Goal: Transaction & Acquisition: Purchase product/service

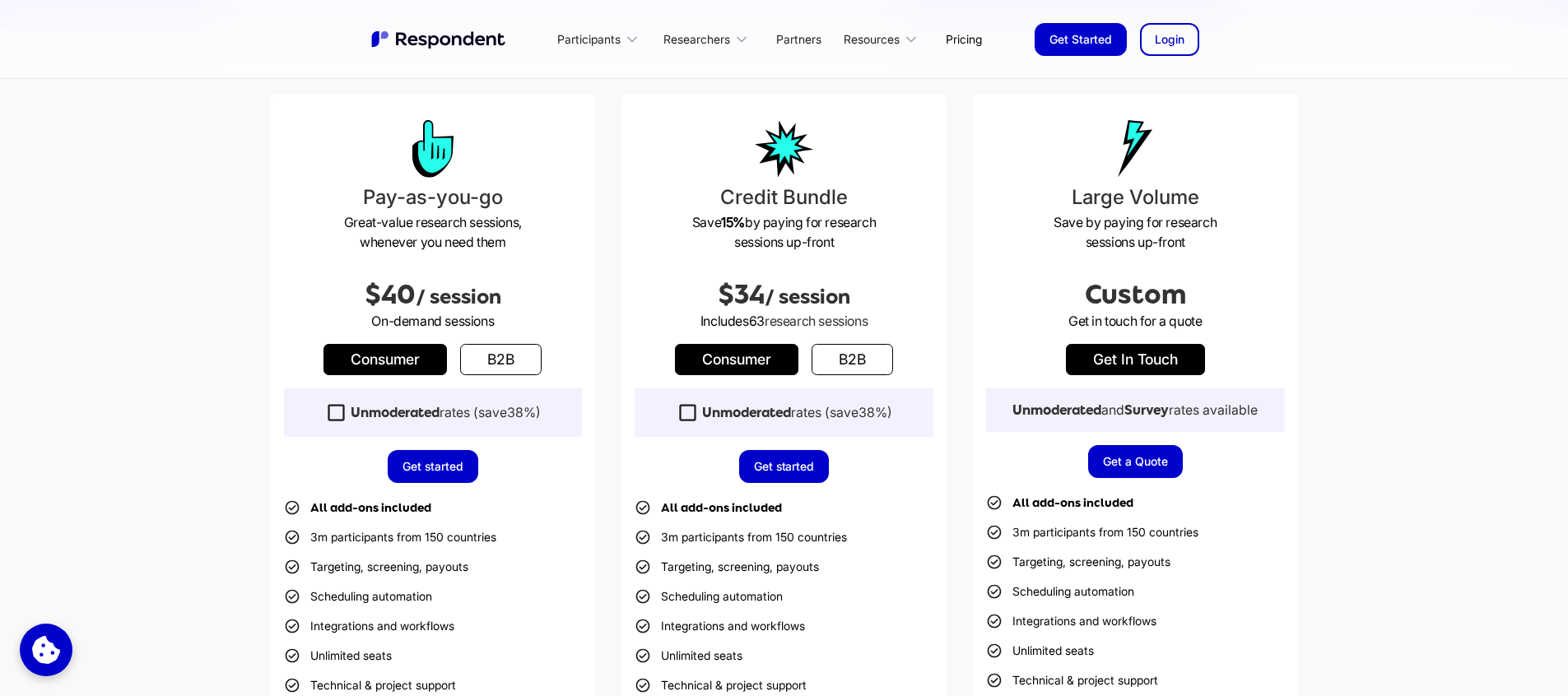
scroll to position [415, 0]
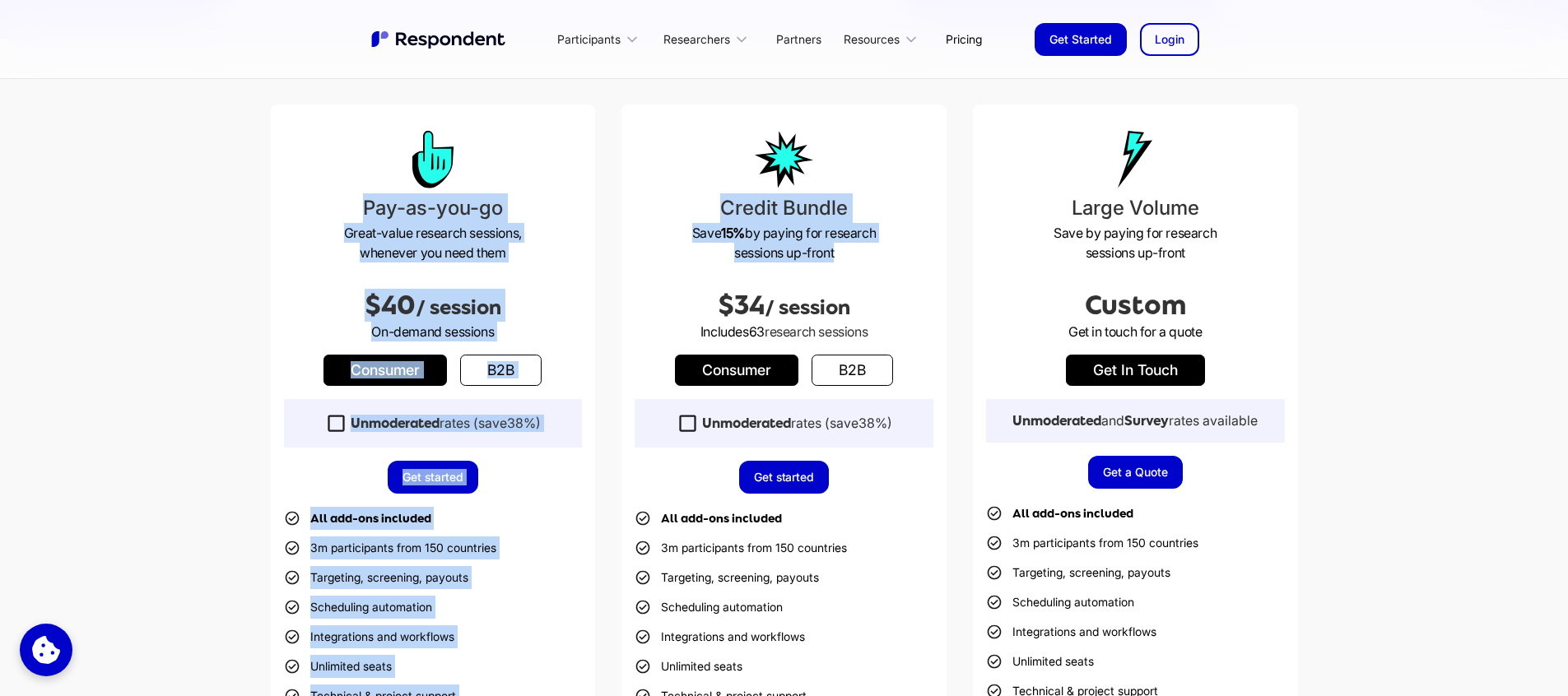
drag, startPoint x: 366, startPoint y: 155, endPoint x: 838, endPoint y: 258, distance: 483.1
click at [838, 258] on div "Pay-as-you-go Great-value research sessions, whenever you need them $40 / sessi…" at bounding box center [785, 491] width 1027 height 773
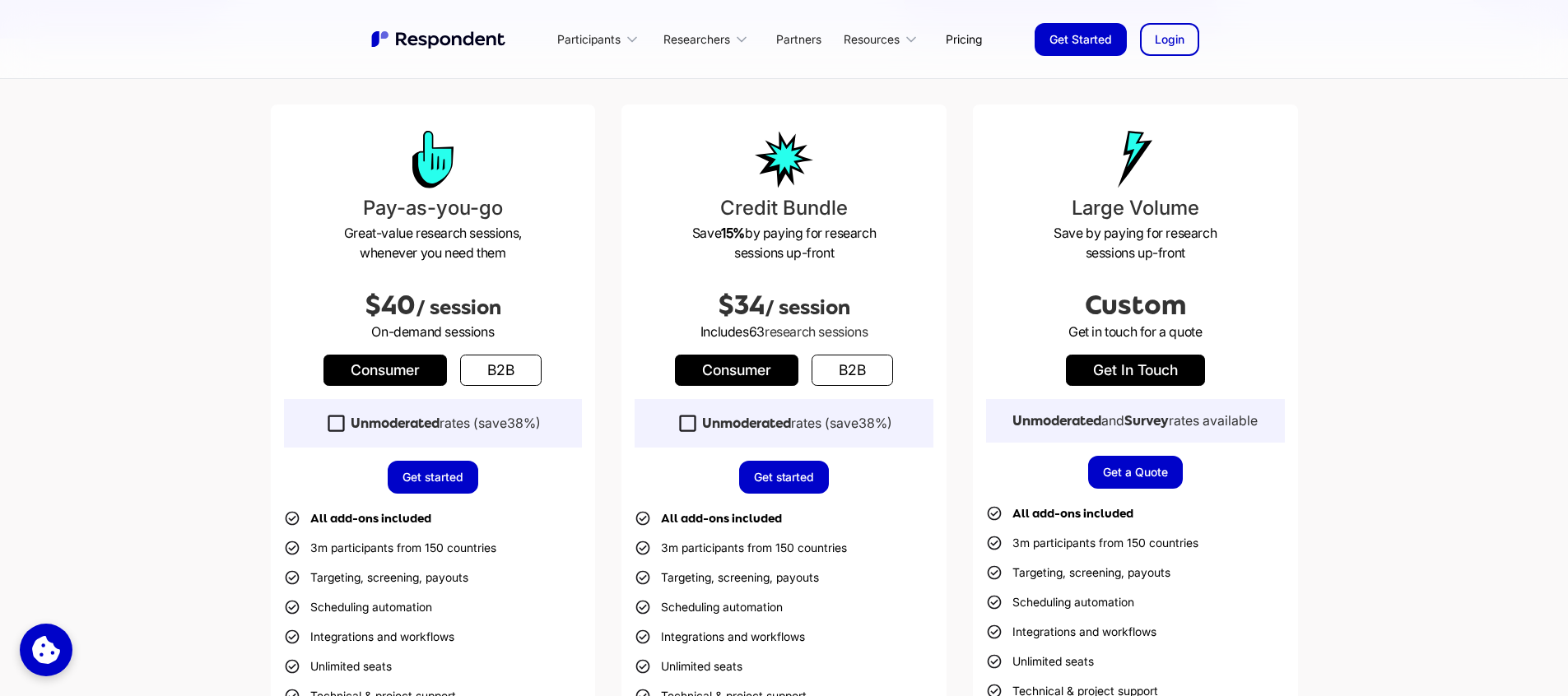
click at [839, 259] on p "Save 15% by paying for research sessions up-front" at bounding box center [784, 242] width 299 height 39
drag, startPoint x: 855, startPoint y: 258, endPoint x: 720, endPoint y: 206, distance: 144.7
click at [720, 206] on div "Credit Bundle Save 15% by paying for research sessions up-front $34 / session I…" at bounding box center [783, 491] width 325 height 773
click at [720, 206] on h3 "Credit Bundle" at bounding box center [784, 208] width 299 height 30
drag, startPoint x: 805, startPoint y: 197, endPoint x: 909, endPoint y: 250, distance: 116.7
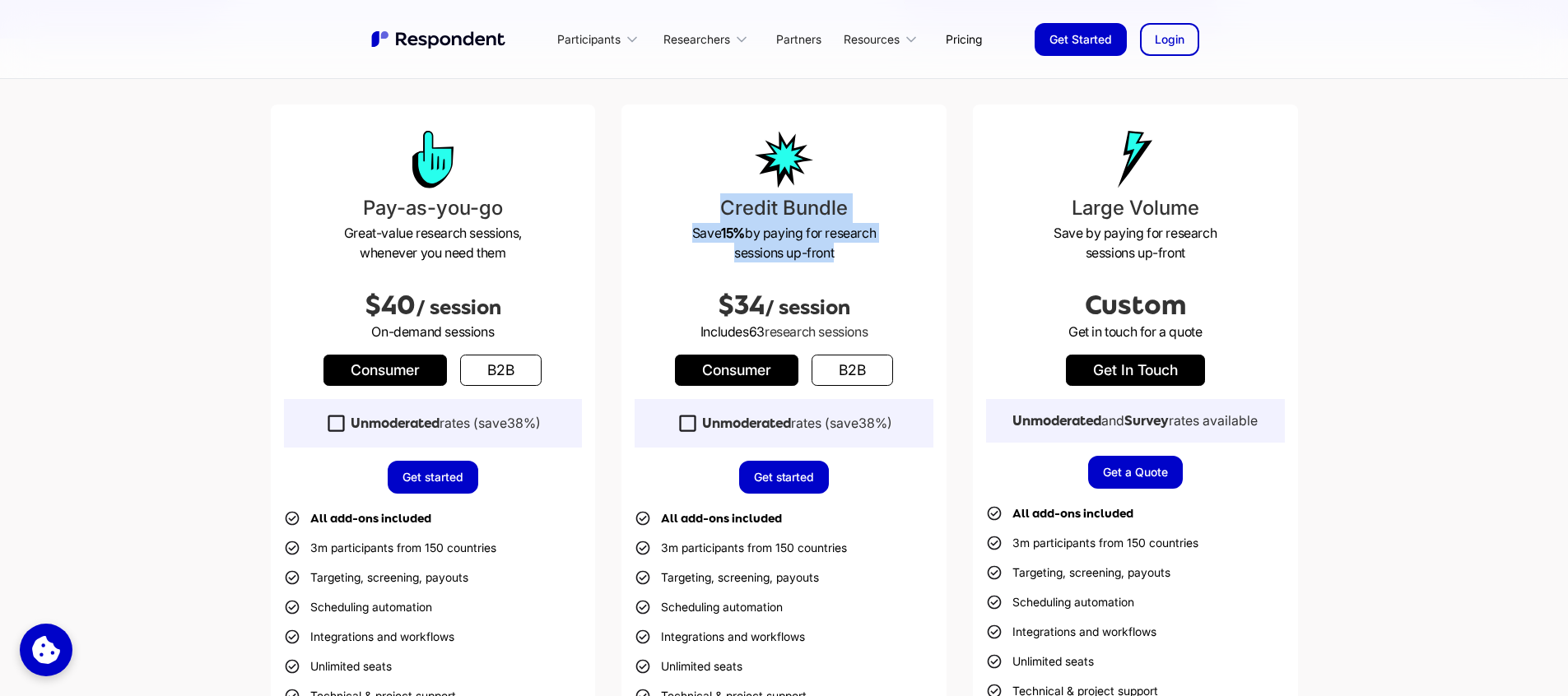
click at [909, 250] on div "Credit Bundle Save 15% by paying for research sessions up-front $34 / session I…" at bounding box center [783, 491] width 325 height 773
click at [909, 250] on p "Save 15% by paying for research sessions up-front" at bounding box center [784, 242] width 299 height 39
click at [829, 375] on link "b2b" at bounding box center [852, 369] width 81 height 31
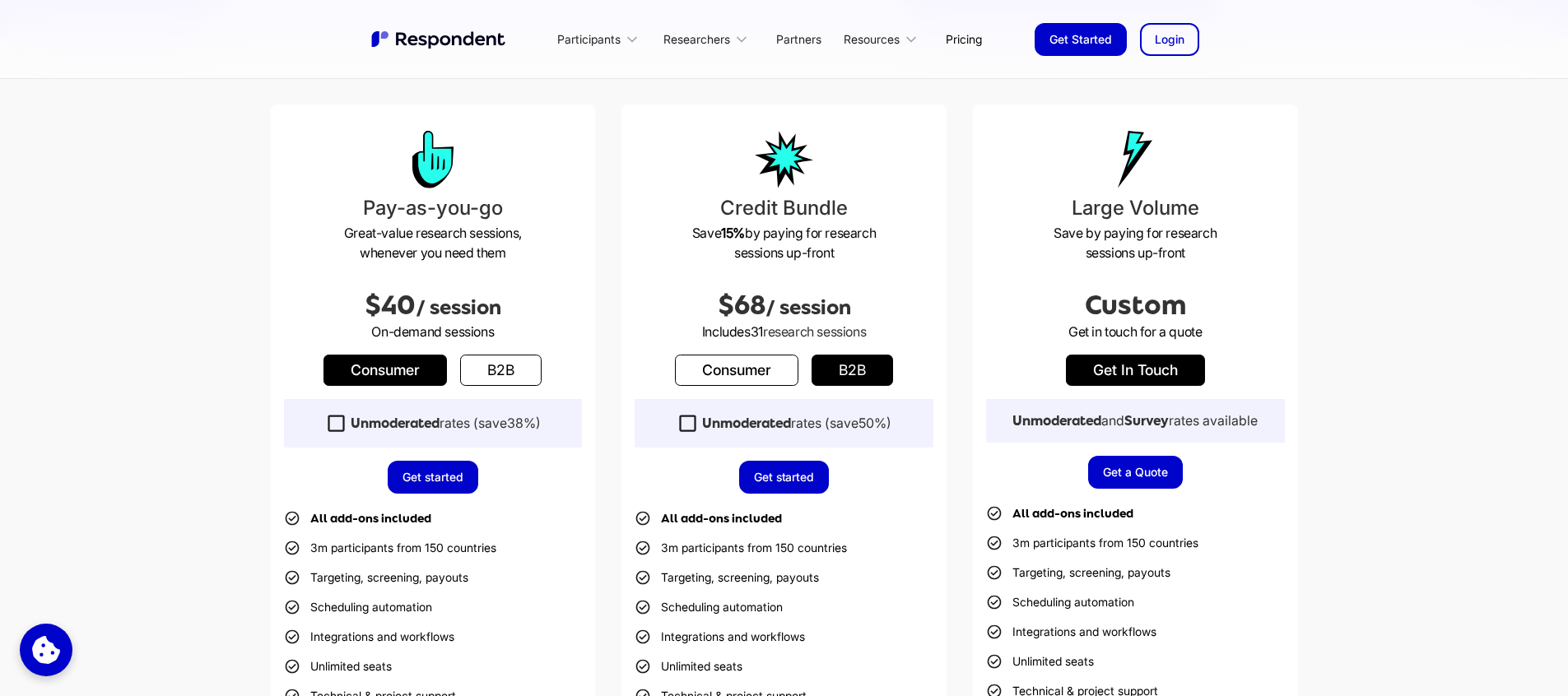
click at [514, 367] on link "b2b" at bounding box center [500, 369] width 81 height 31
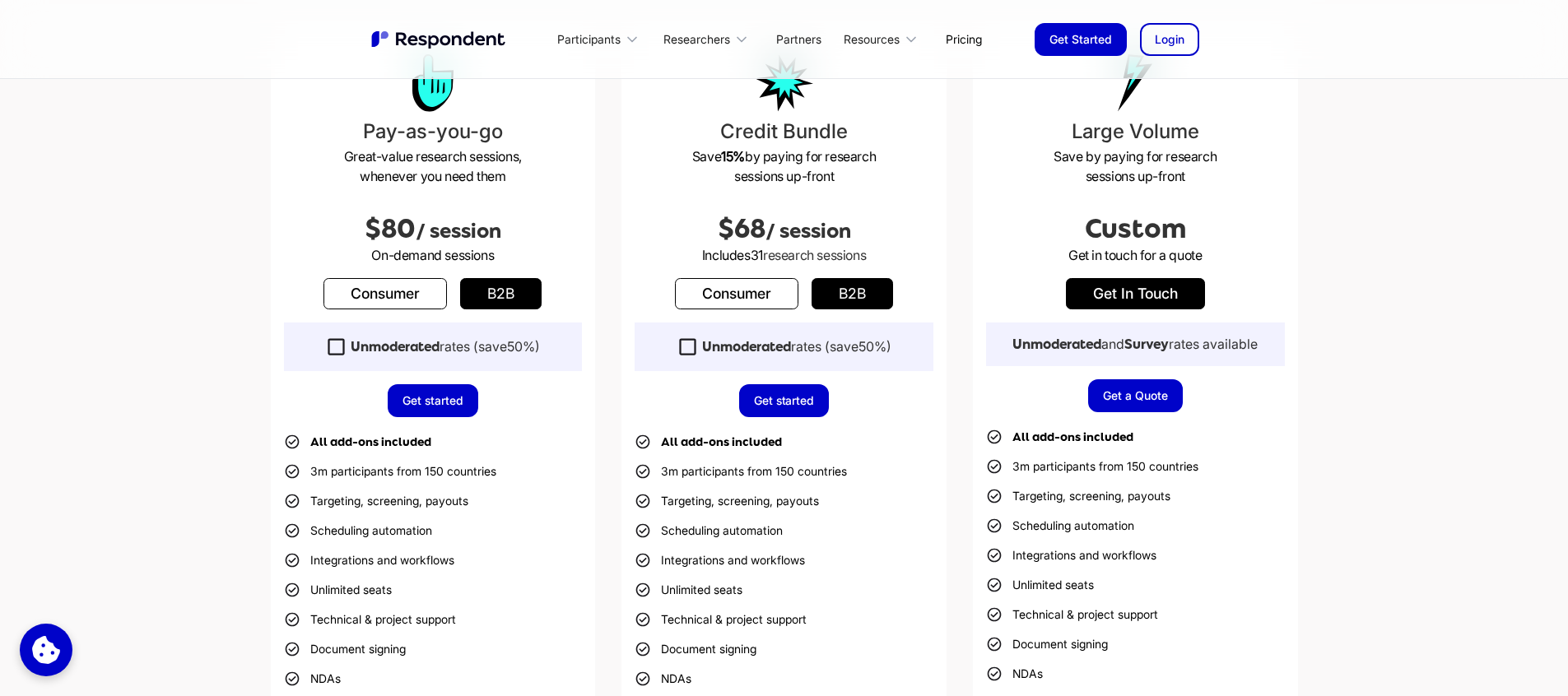
scroll to position [396, 0]
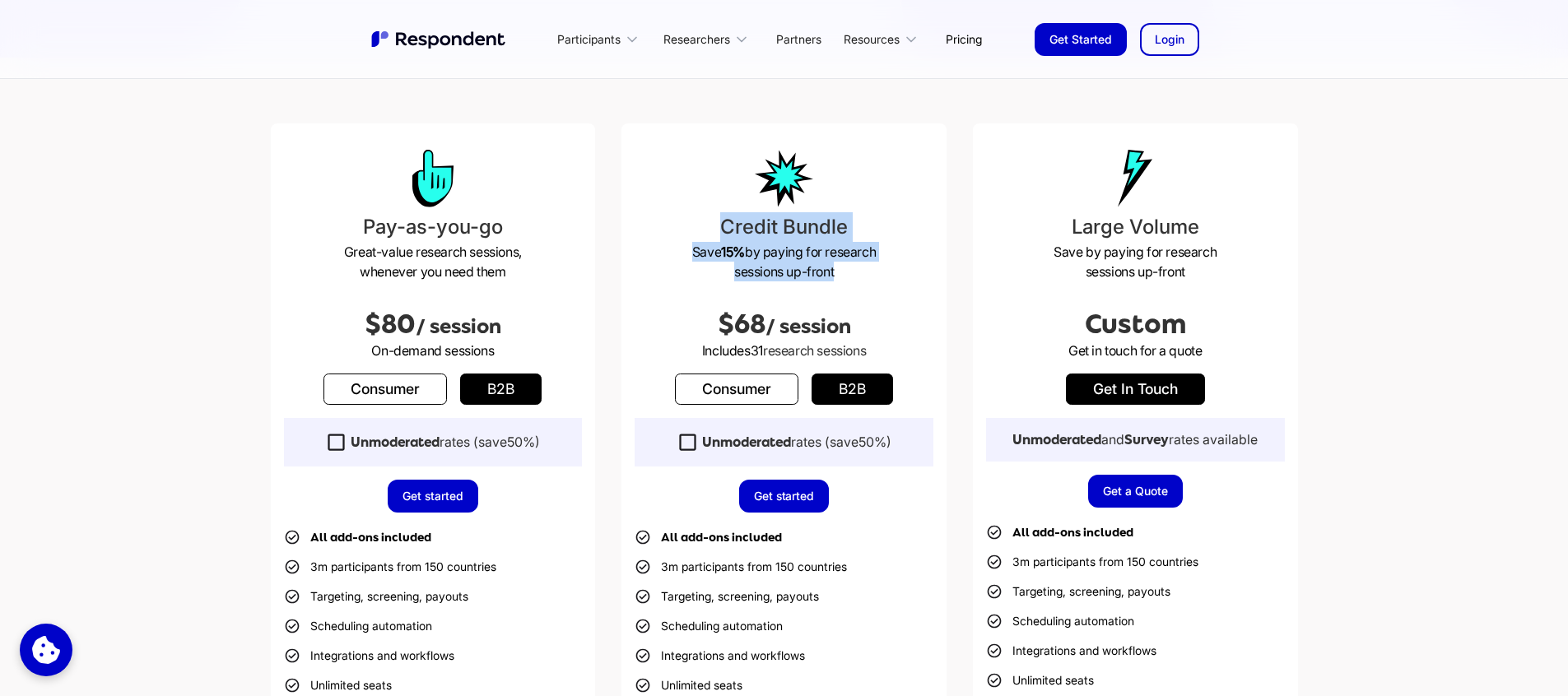
drag, startPoint x: 861, startPoint y: 272, endPoint x: 682, endPoint y: 228, distance: 184.3
click at [682, 228] on div "Credit Bundle Save 15% by paying for research sessions up-front $68 / session I…" at bounding box center [783, 510] width 325 height 773
click at [682, 228] on h3 "Credit Bundle" at bounding box center [784, 226] width 299 height 30
drag, startPoint x: 682, startPoint y: 228, endPoint x: 886, endPoint y: 284, distance: 211.5
click at [886, 284] on div "Credit Bundle Save 15% by paying for research sessions up-front $68 / session I…" at bounding box center [783, 510] width 325 height 773
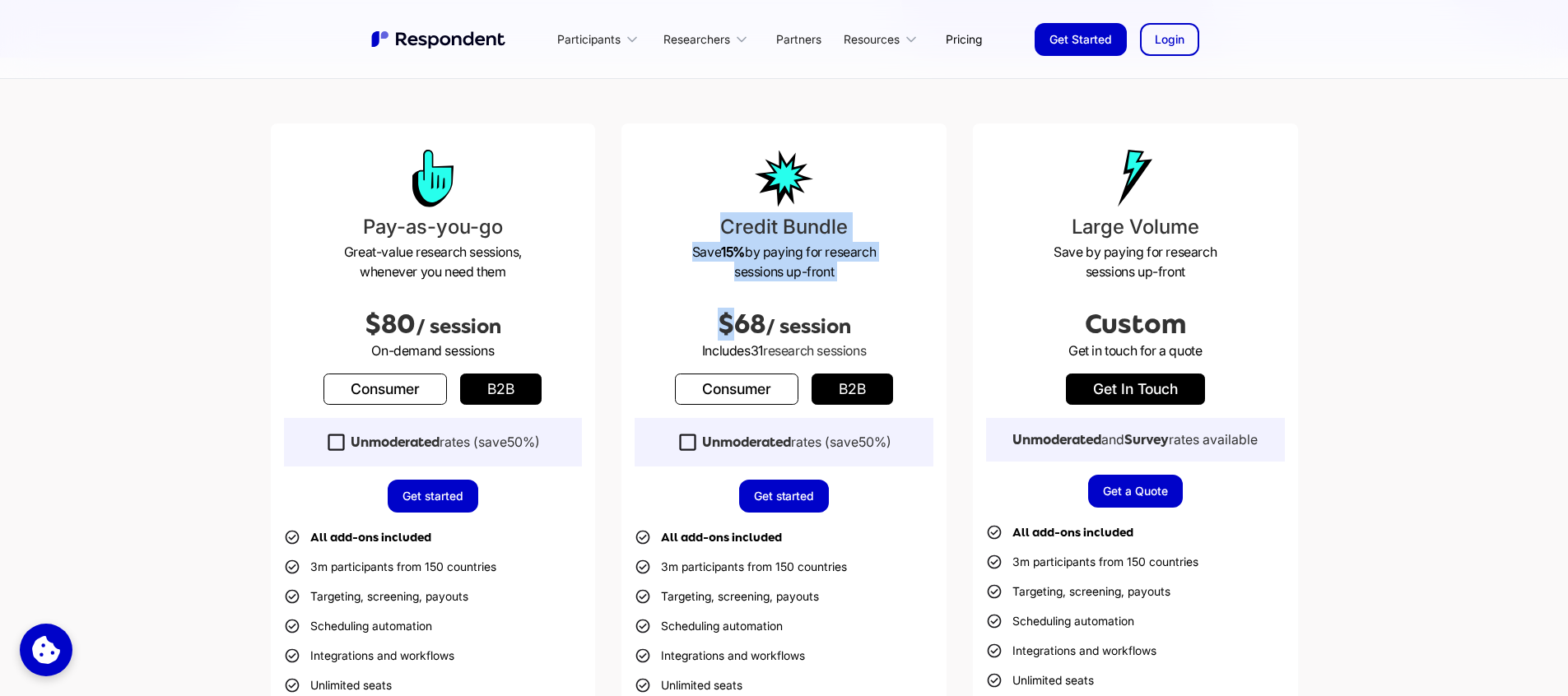
click at [886, 284] on div "$68 / session" at bounding box center [784, 311] width 299 height 59
click at [852, 398] on link "b2b" at bounding box center [852, 389] width 81 height 31
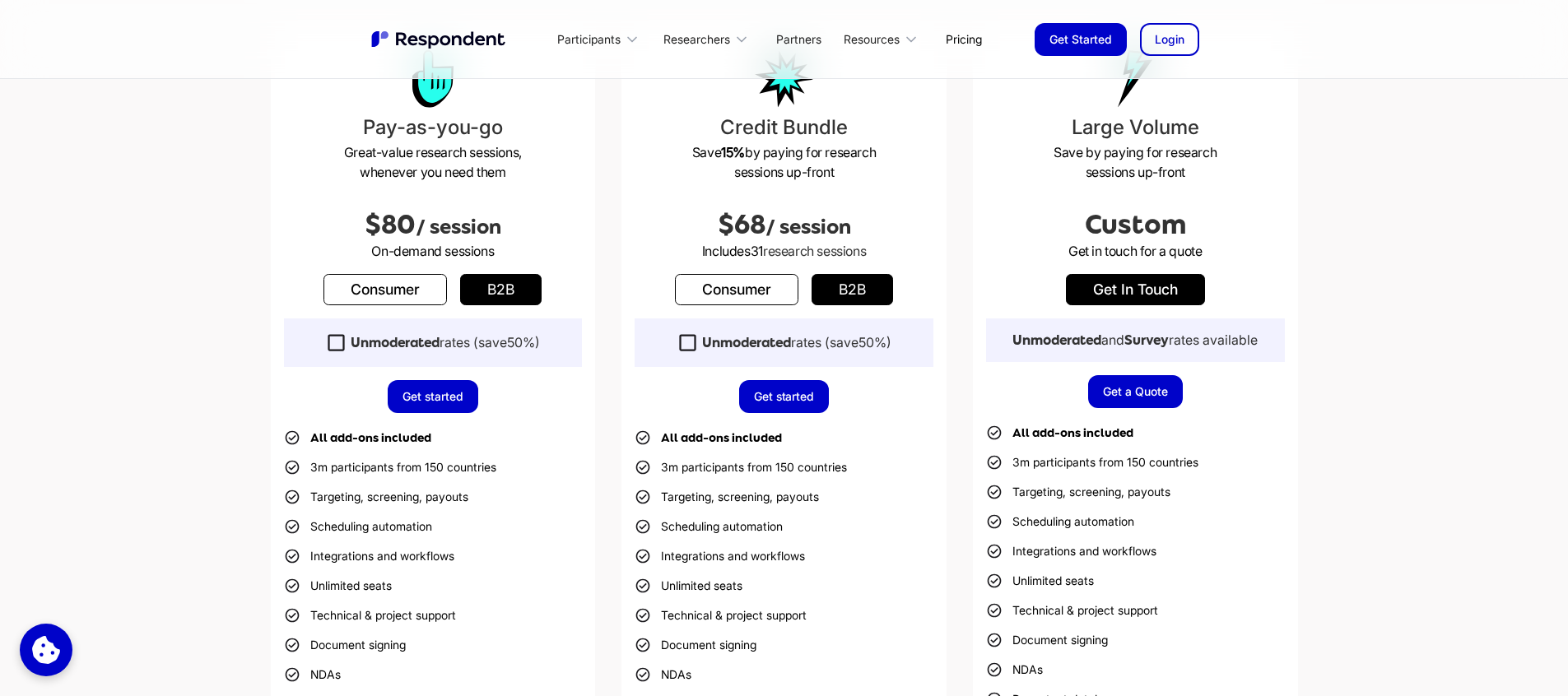
scroll to position [587, 0]
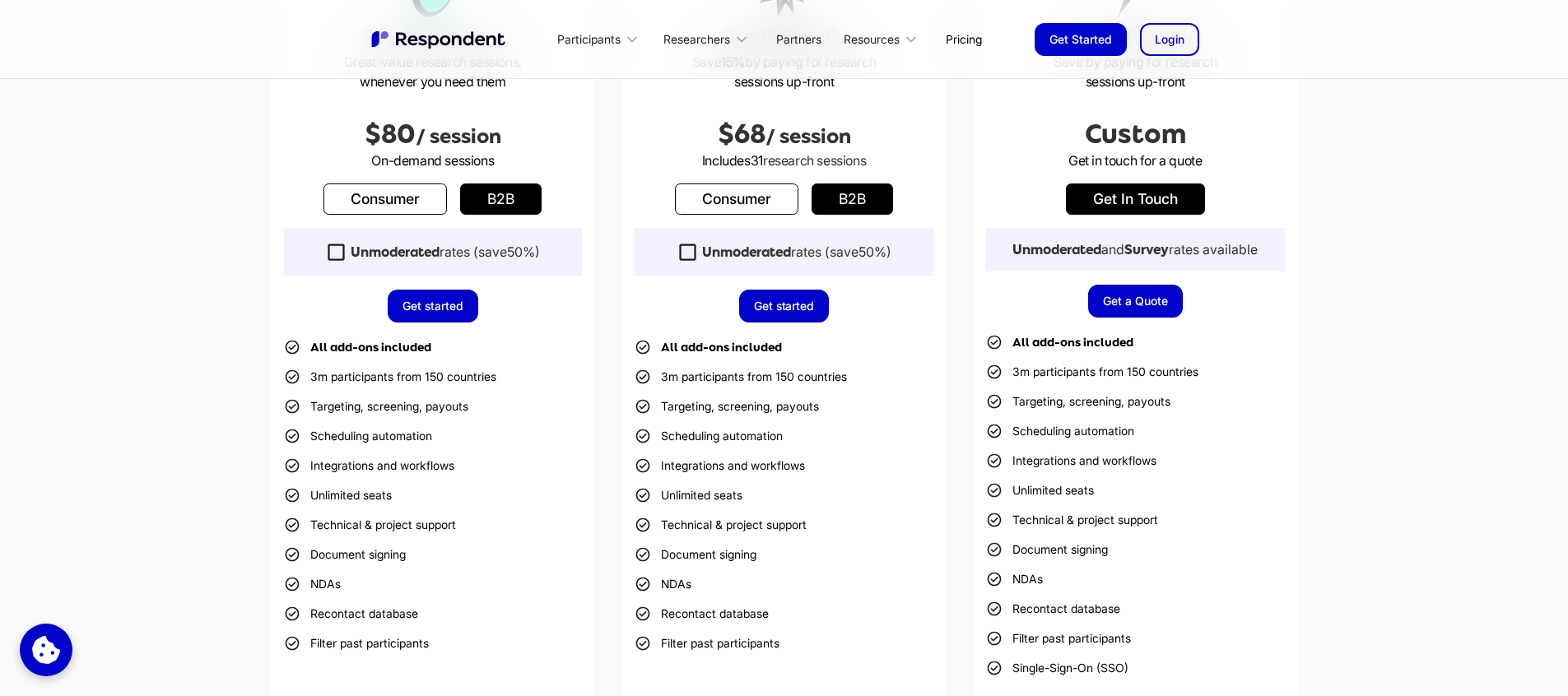
click at [831, 379] on li "3m participants from 150 countries" at bounding box center [740, 377] width 212 height 23
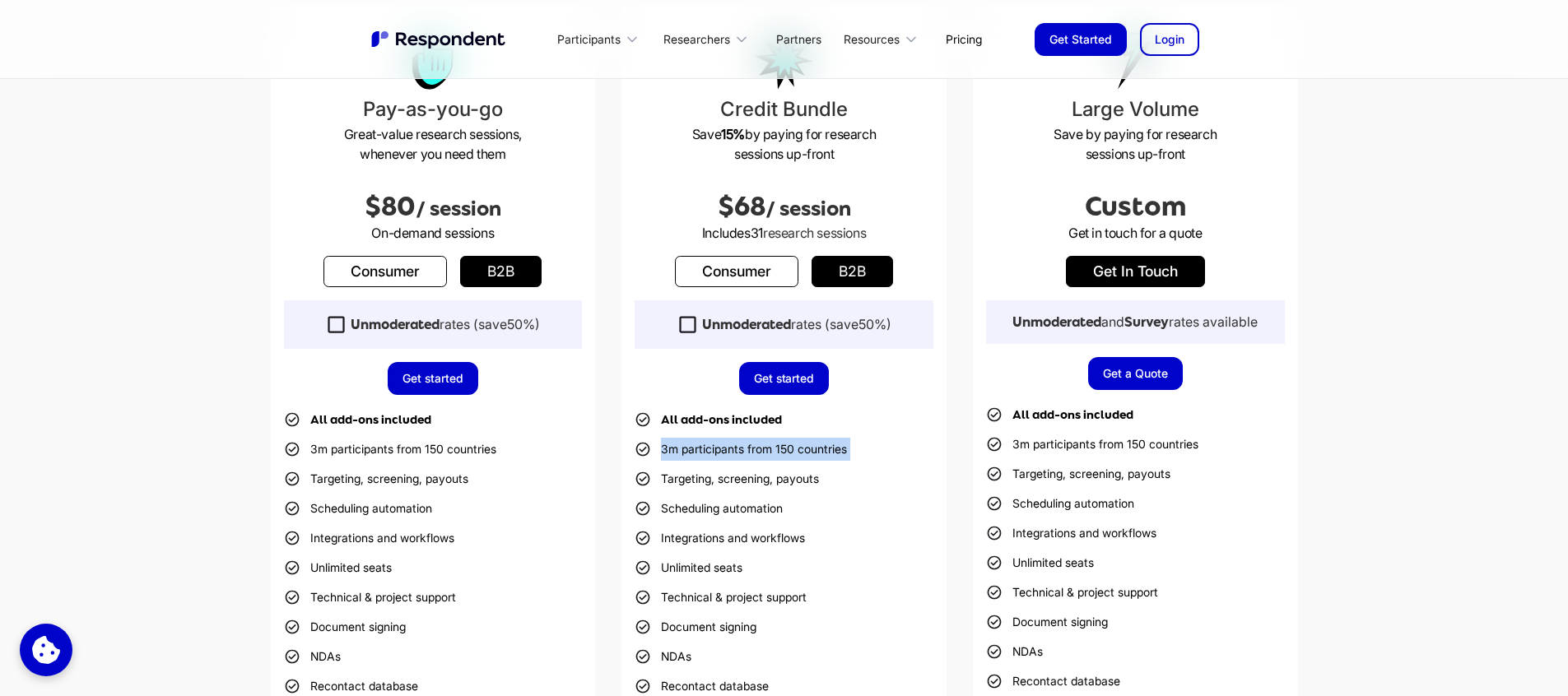
scroll to position [486, 0]
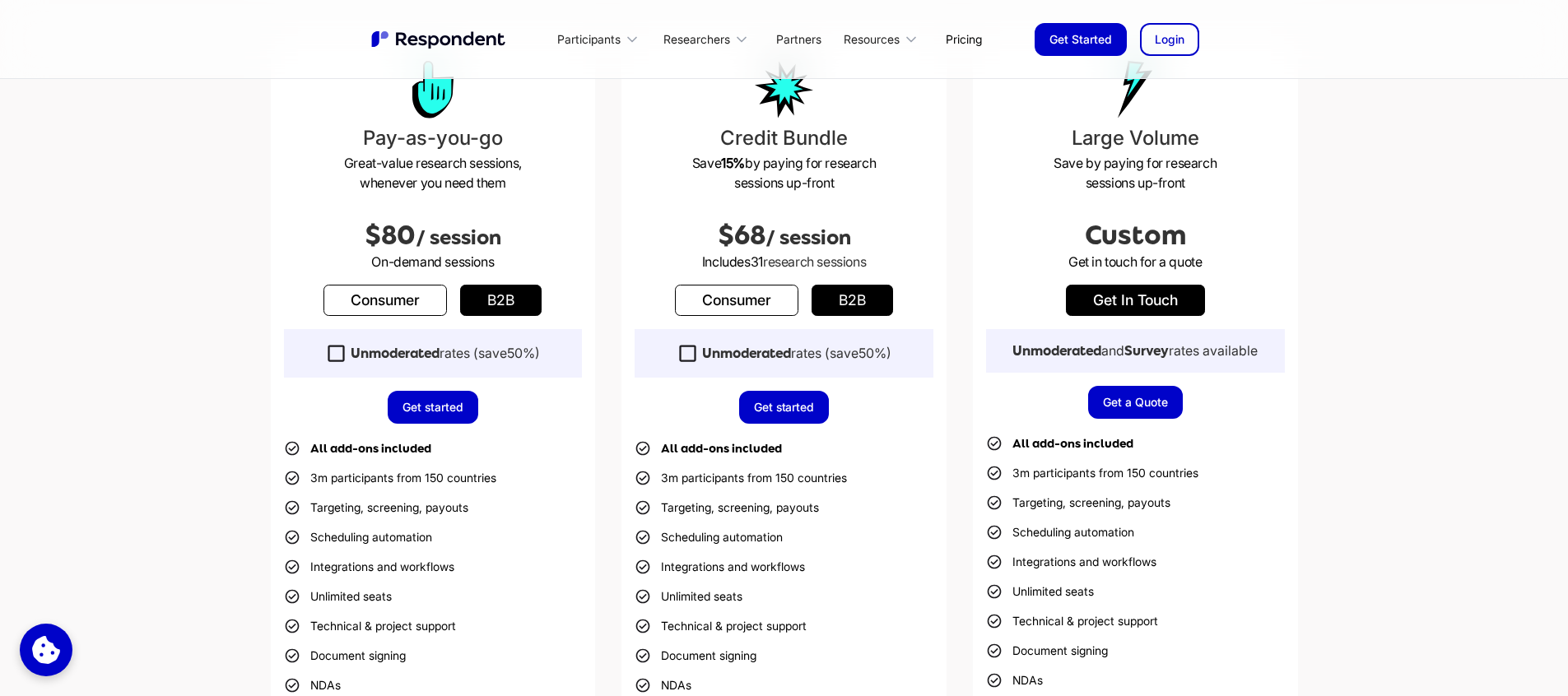
click at [867, 384] on div "Credit Bundle Save 15% by paying for research sessions up-front $68 / session I…" at bounding box center [783, 421] width 325 height 773
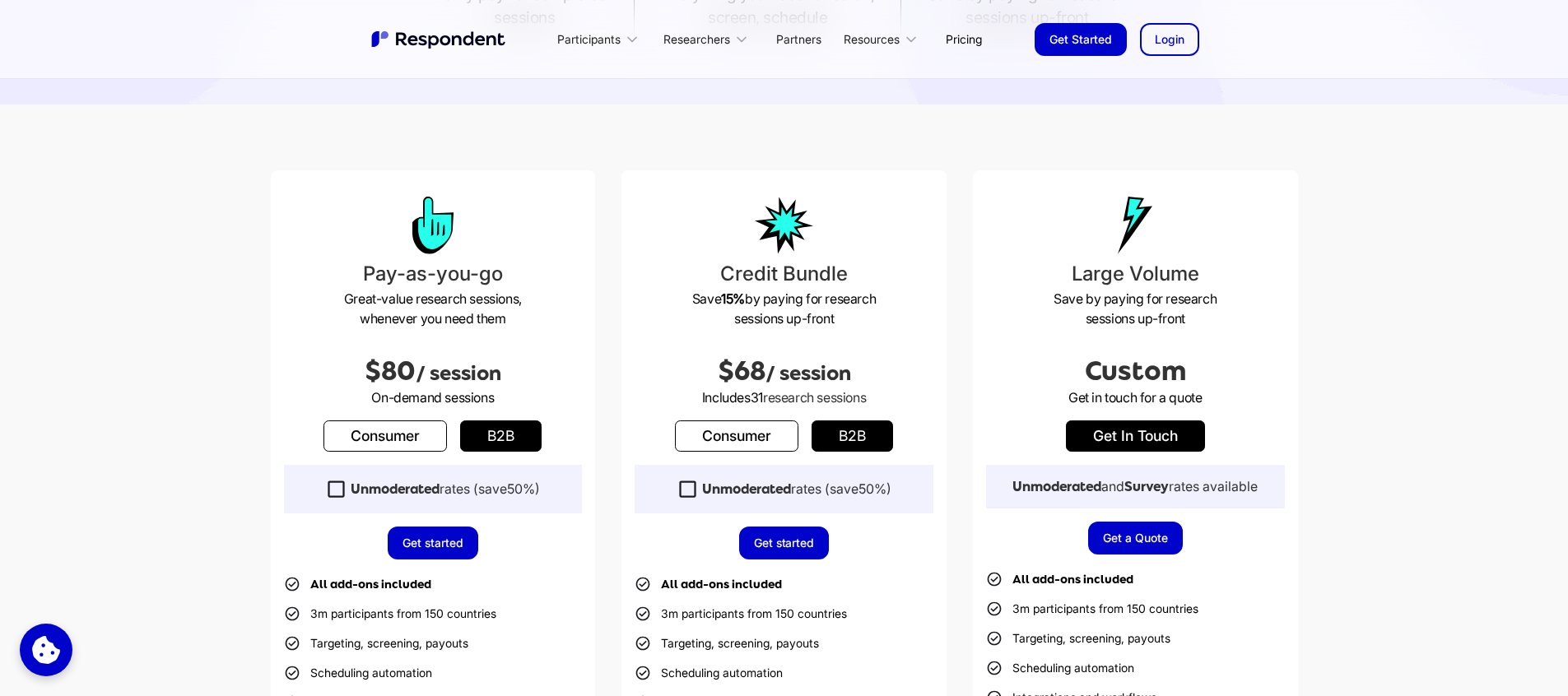
scroll to position [345, 0]
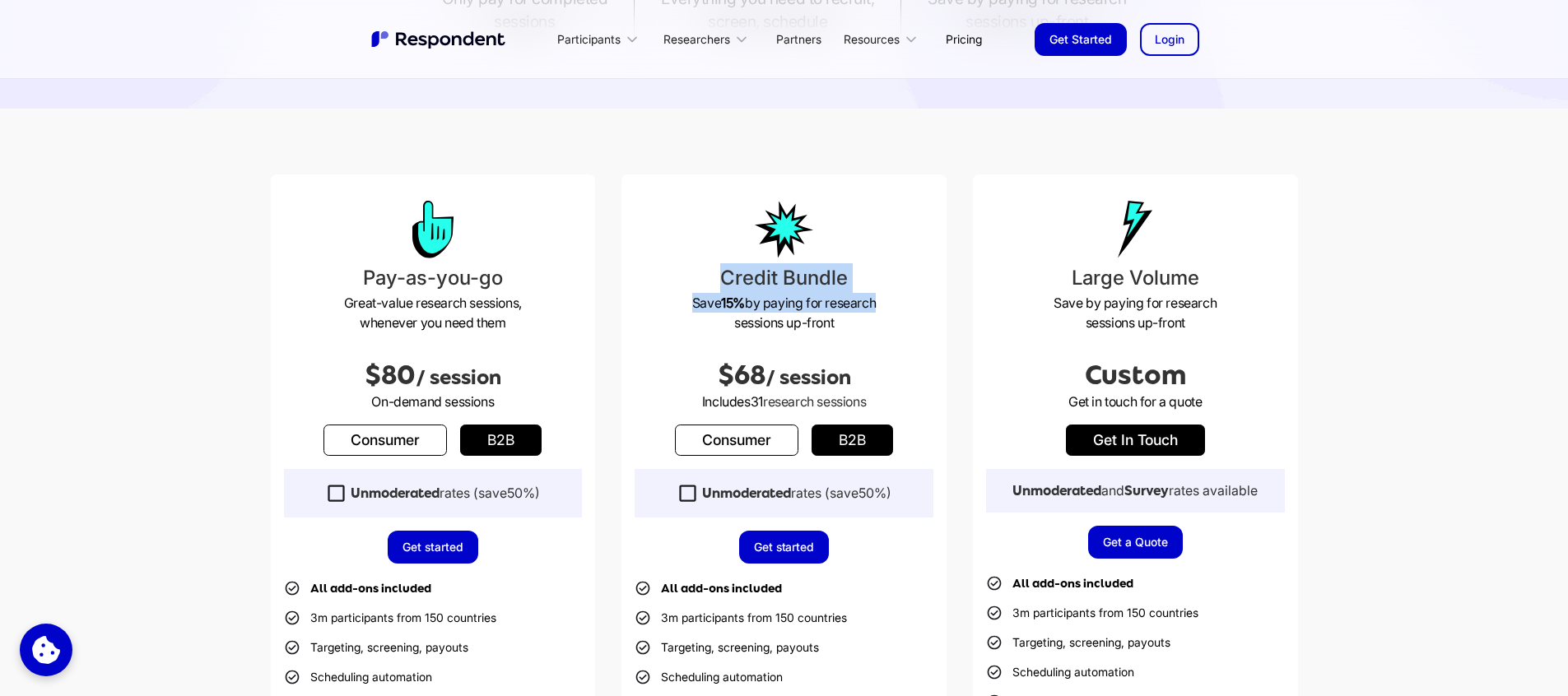
drag, startPoint x: 720, startPoint y: 221, endPoint x: 873, endPoint y: 306, distance: 175.0
click at [873, 306] on div "Credit Bundle Save 15% by paying for research sessions up-front $68 / session I…" at bounding box center [783, 561] width 325 height 773
click at [867, 334] on div "$68 / session" at bounding box center [784, 362] width 299 height 59
drag, startPoint x: 870, startPoint y: 328, endPoint x: 707, endPoint y: 284, distance: 168.8
click at [707, 284] on div "Credit Bundle Save 15% by paying for research sessions up-front $68 / session I…" at bounding box center [783, 561] width 325 height 773
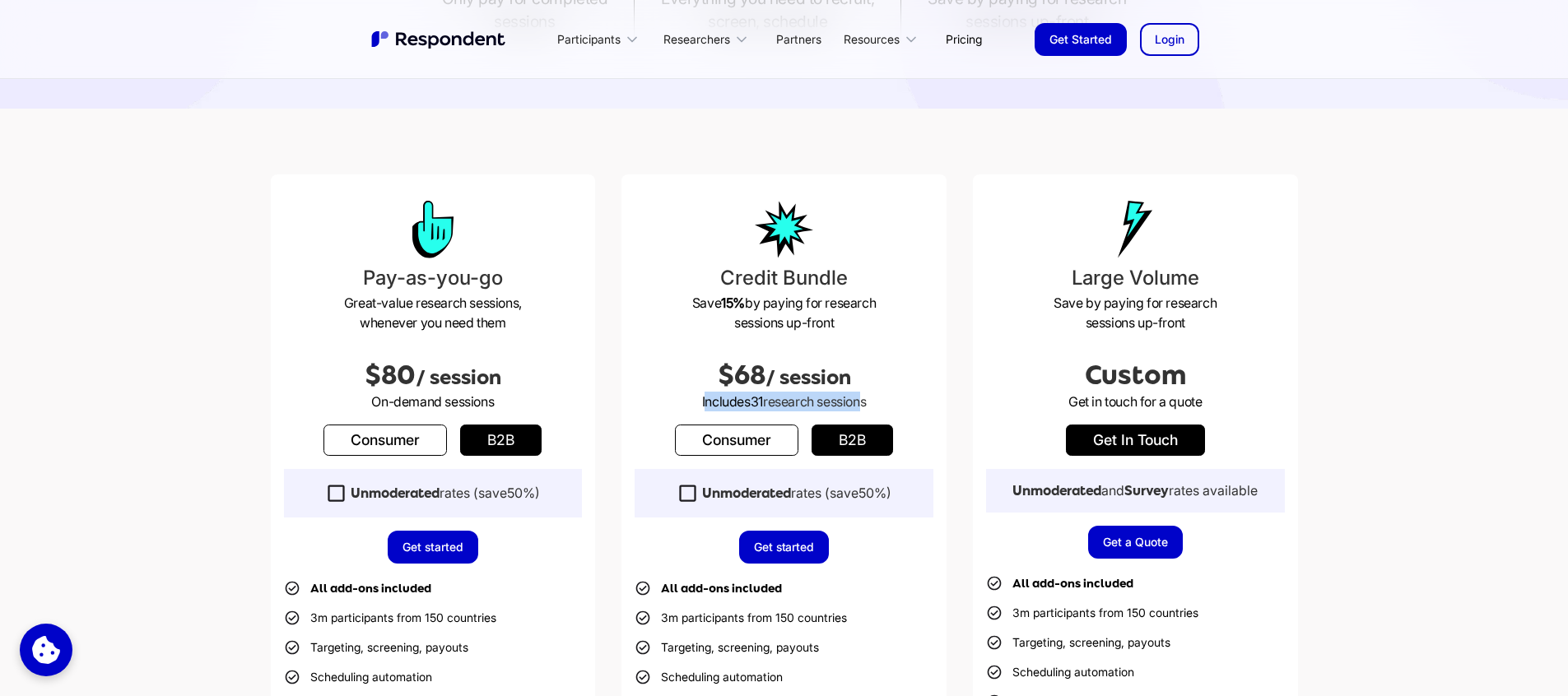
drag, startPoint x: 700, startPoint y: 401, endPoint x: 856, endPoint y: 401, distance: 156.0
click at [856, 401] on p "Includes 31 research sessions" at bounding box center [784, 402] width 299 height 20
click at [856, 401] on span "research sessions" at bounding box center [814, 402] width 103 height 16
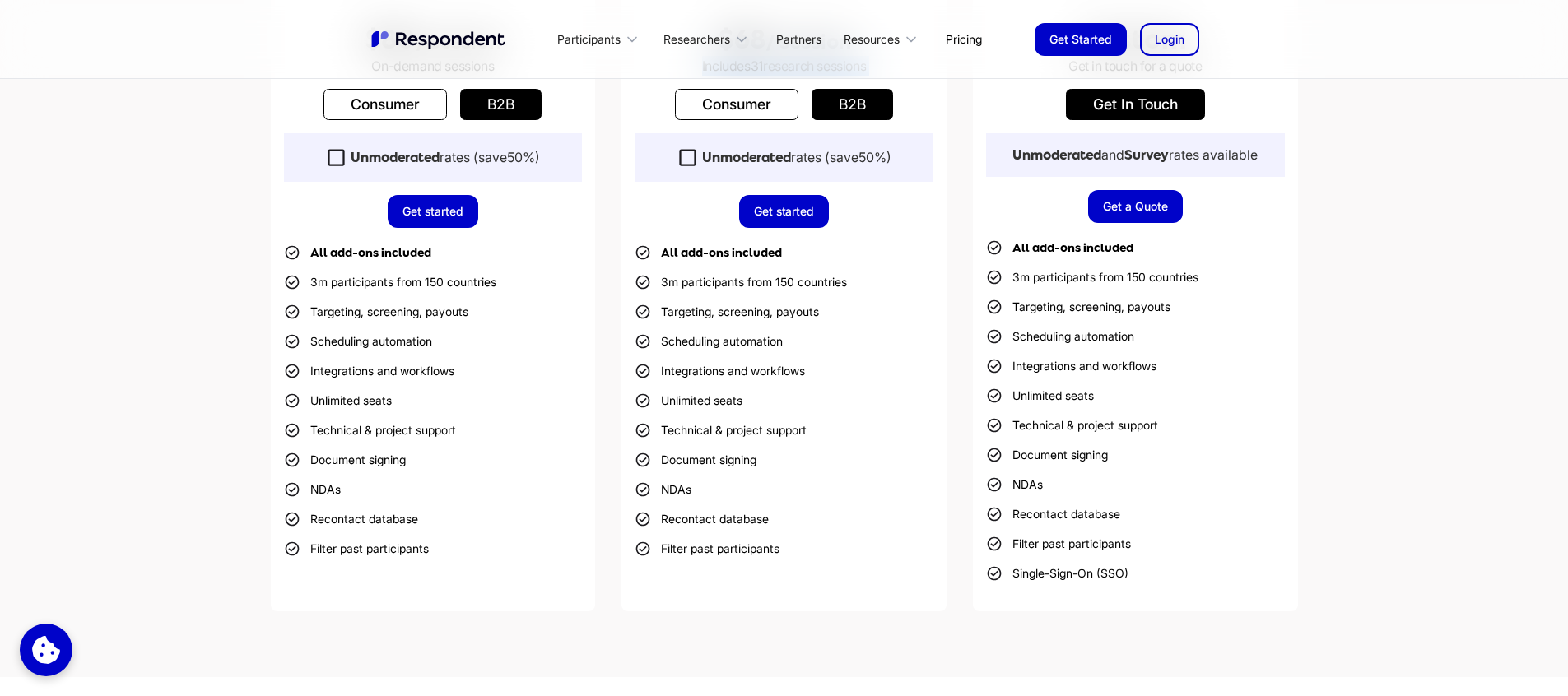
scroll to position [244, 0]
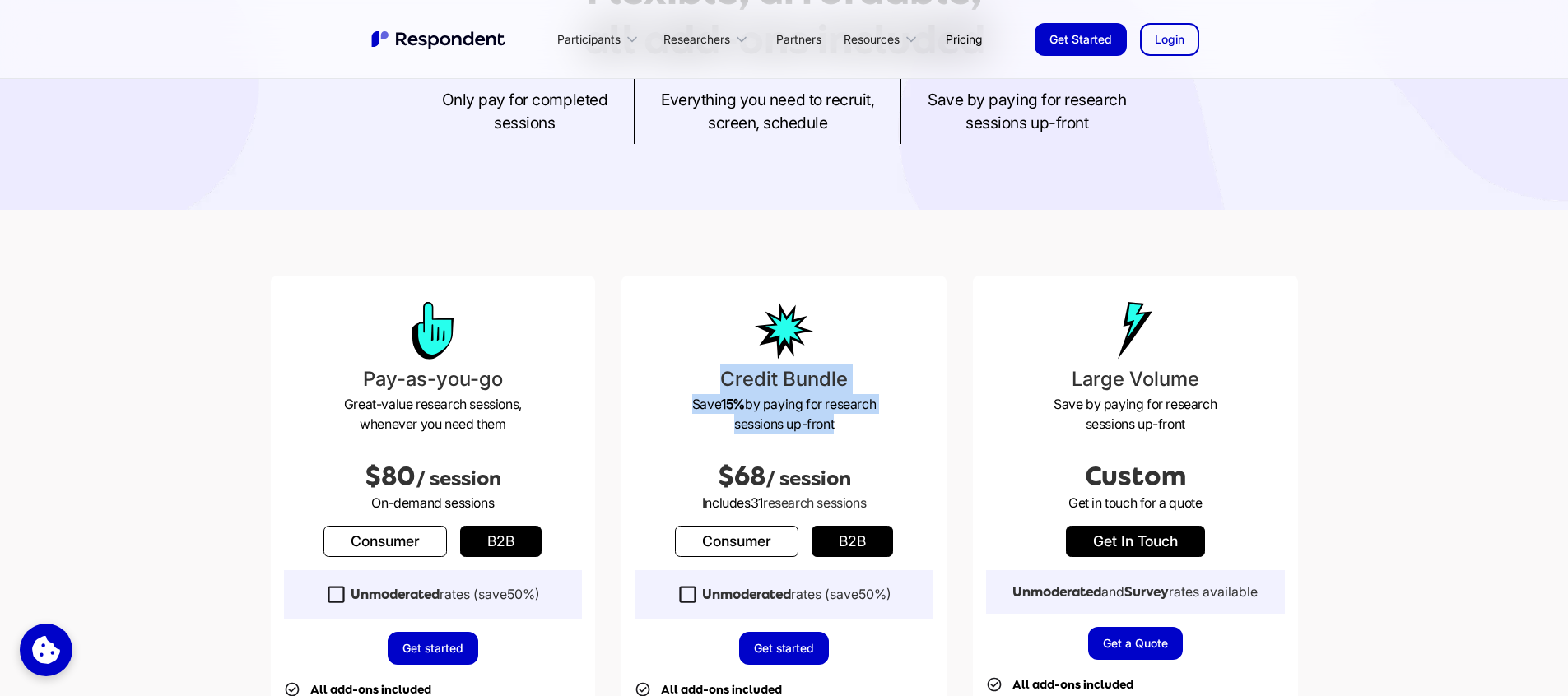
drag, startPoint x: 756, startPoint y: 386, endPoint x: 854, endPoint y: 418, distance: 103.1
click at [854, 418] on div "Credit Bundle Save 15% by paying for research sessions up-front $68 / session I…" at bounding box center [783, 662] width 325 height 773
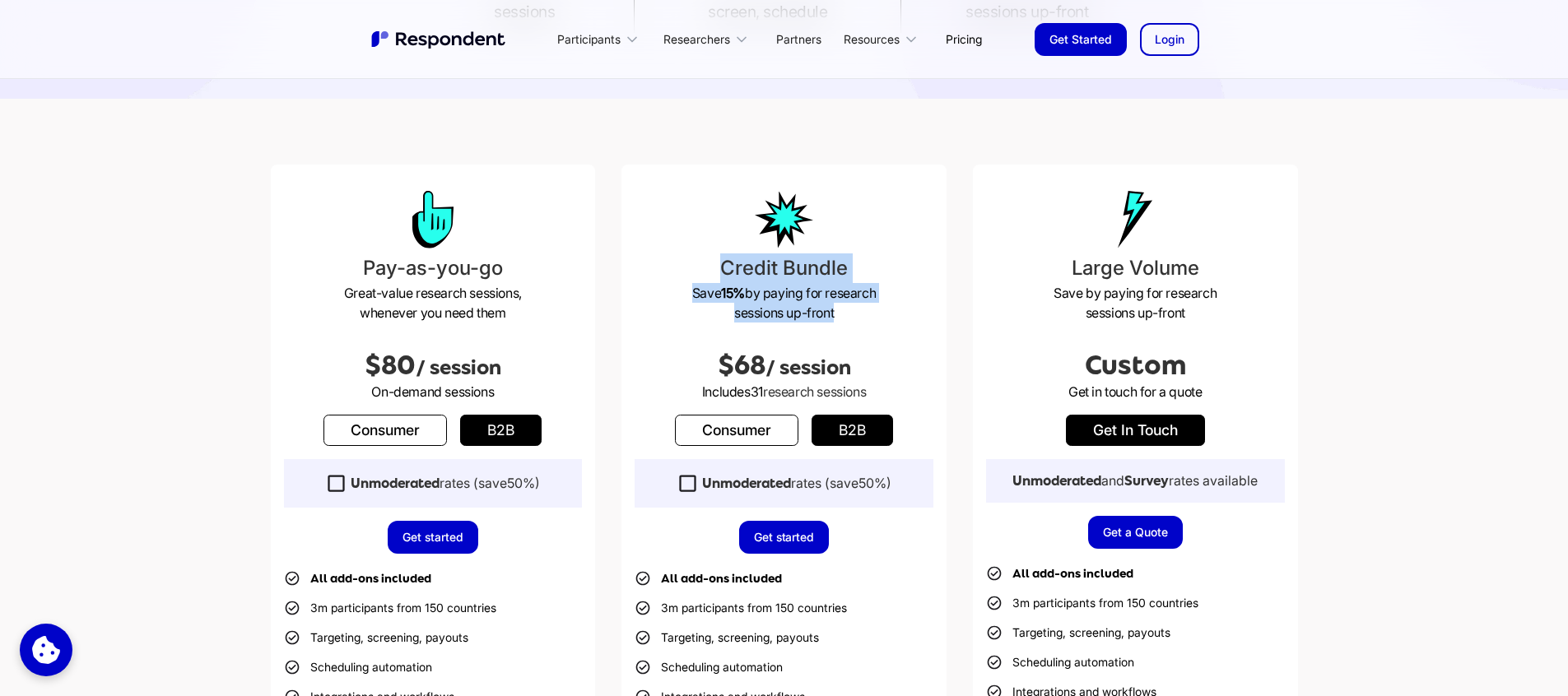
scroll to position [368, 0]
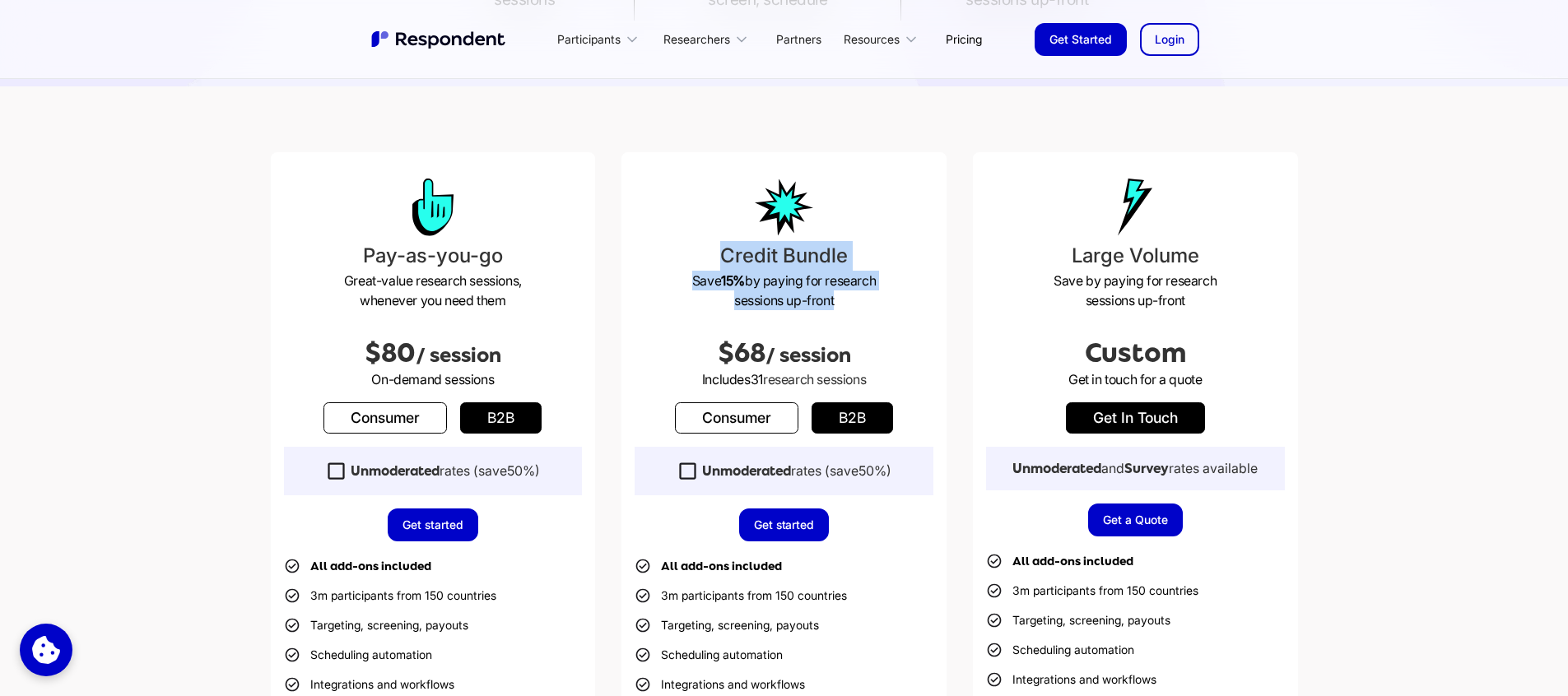
click at [879, 425] on link "b2b" at bounding box center [852, 418] width 81 height 31
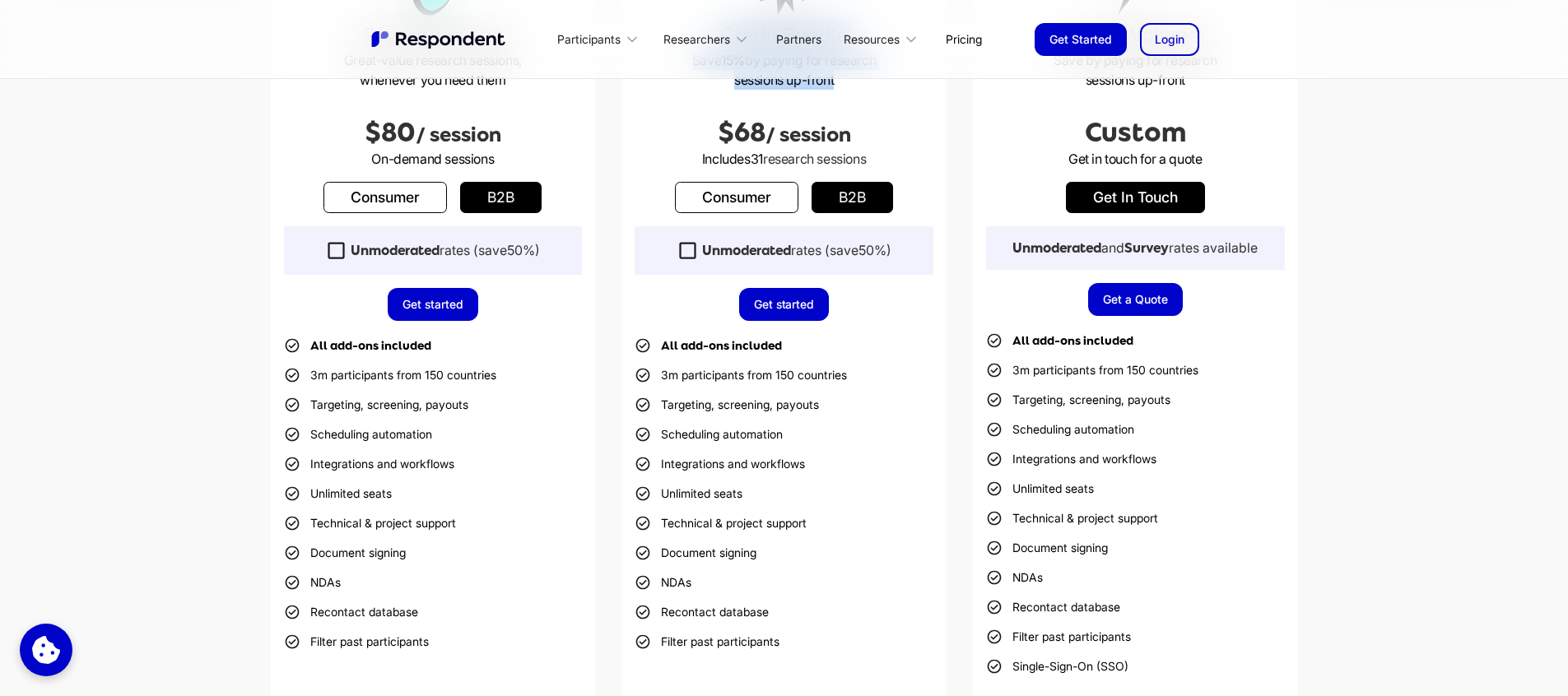
scroll to position [0, 0]
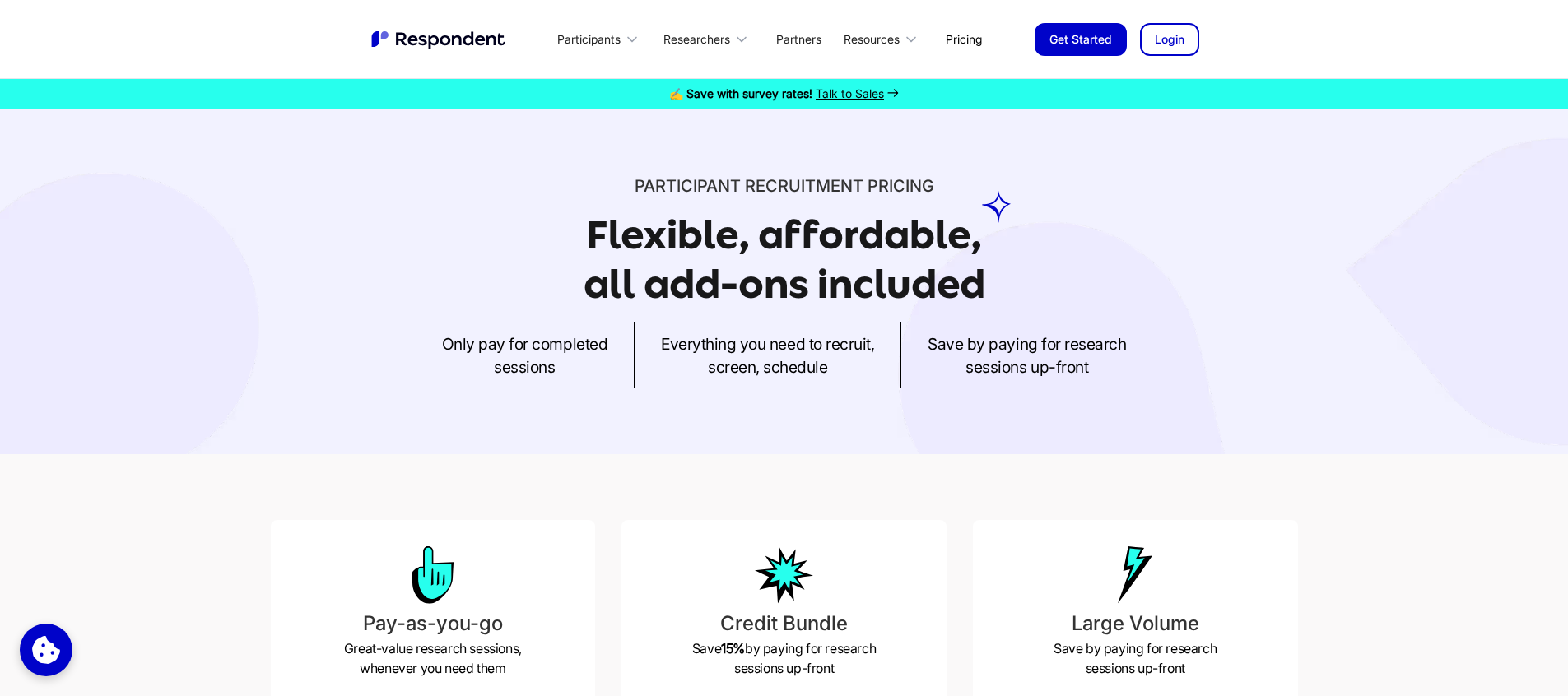
click at [717, 181] on span "Participant recruitment" at bounding box center [749, 186] width 229 height 20
click at [1171, 36] on link "Login" at bounding box center [1170, 39] width 59 height 33
